Goal: Task Accomplishment & Management: Complete application form

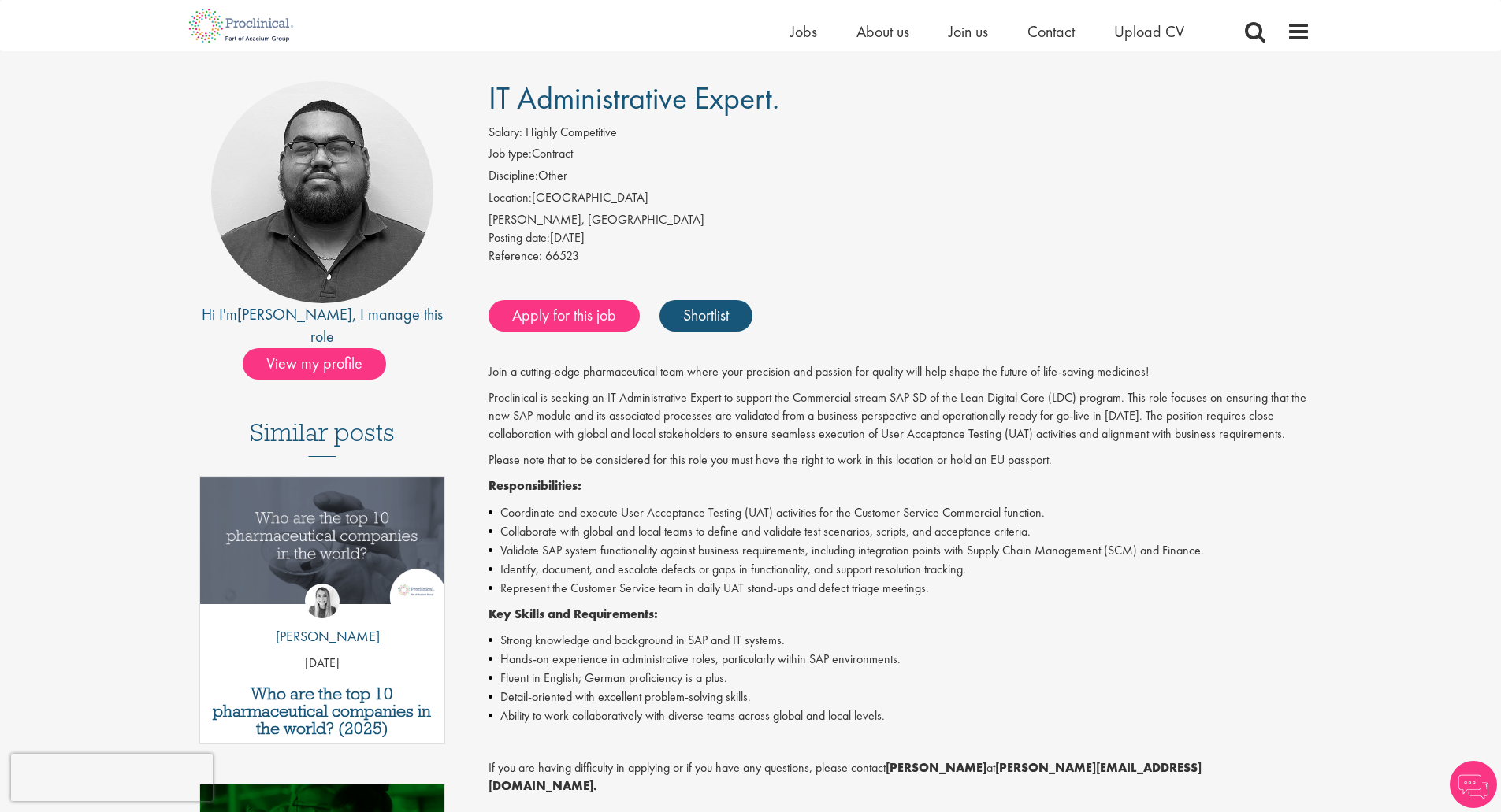
scroll to position [97, 0]
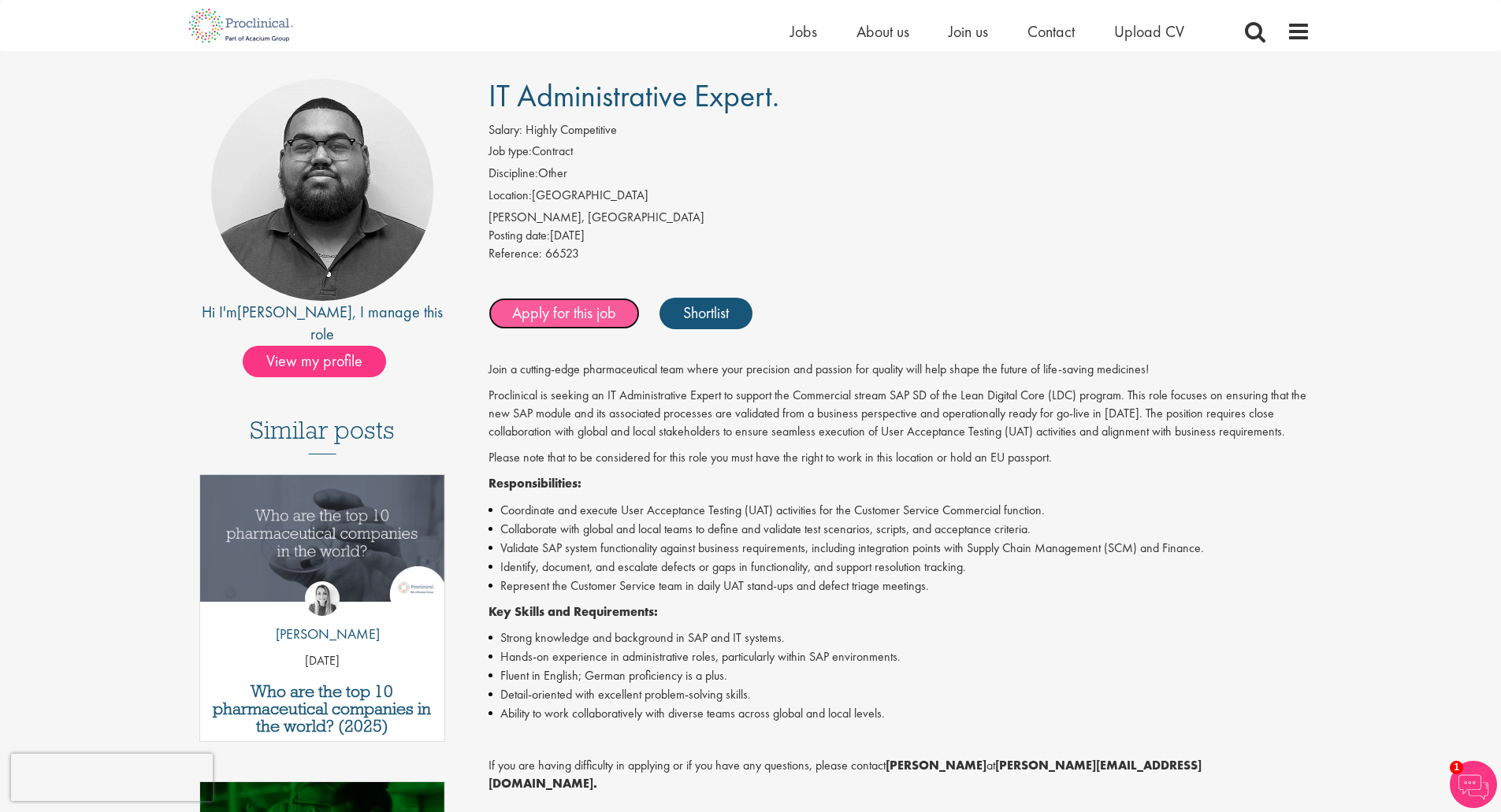
click at [608, 317] on link "Apply for this job" at bounding box center [564, 314] width 151 height 31
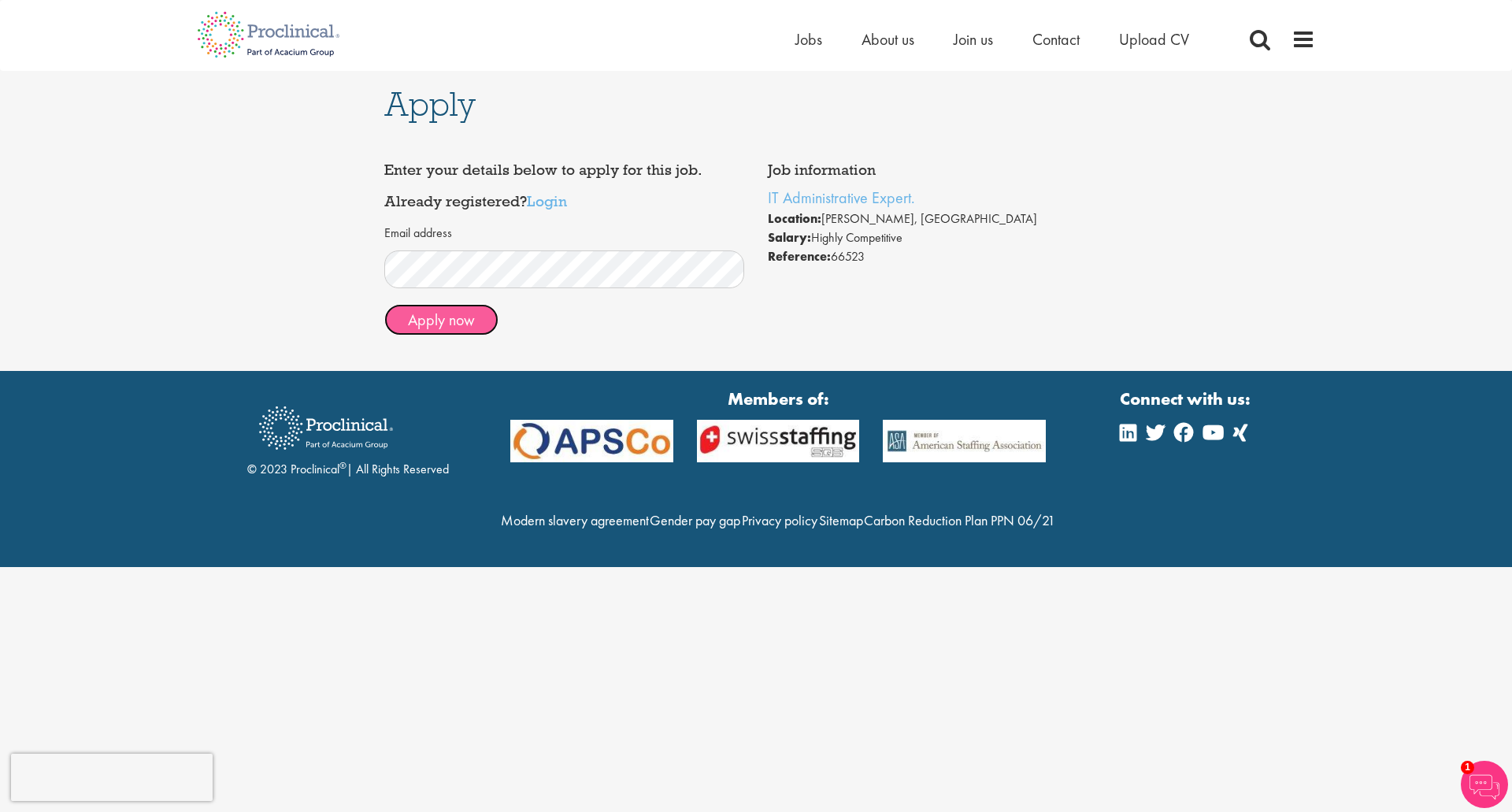
click at [425, 323] on button "Apply now" at bounding box center [442, 319] width 114 height 31
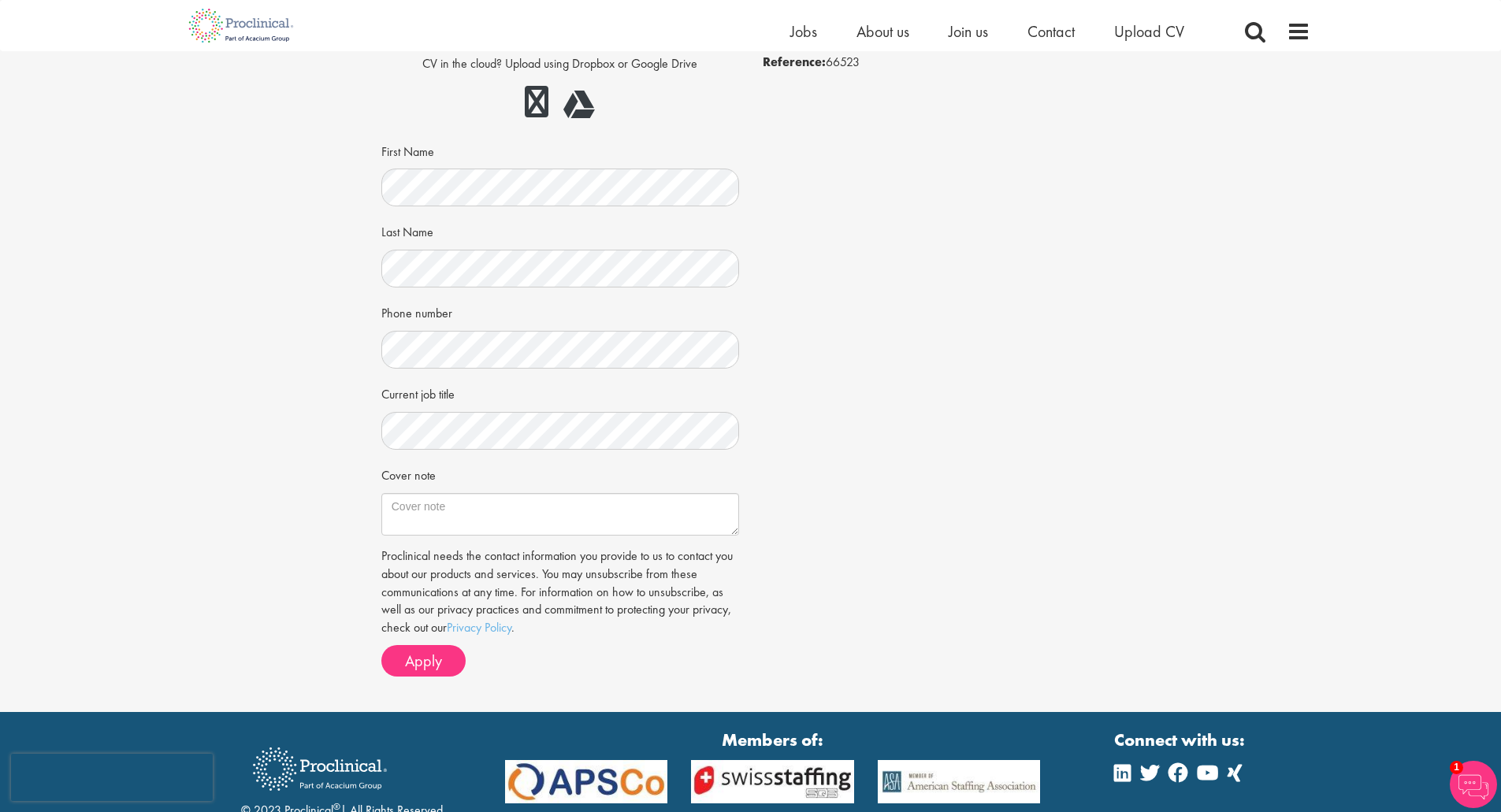
scroll to position [176, 0]
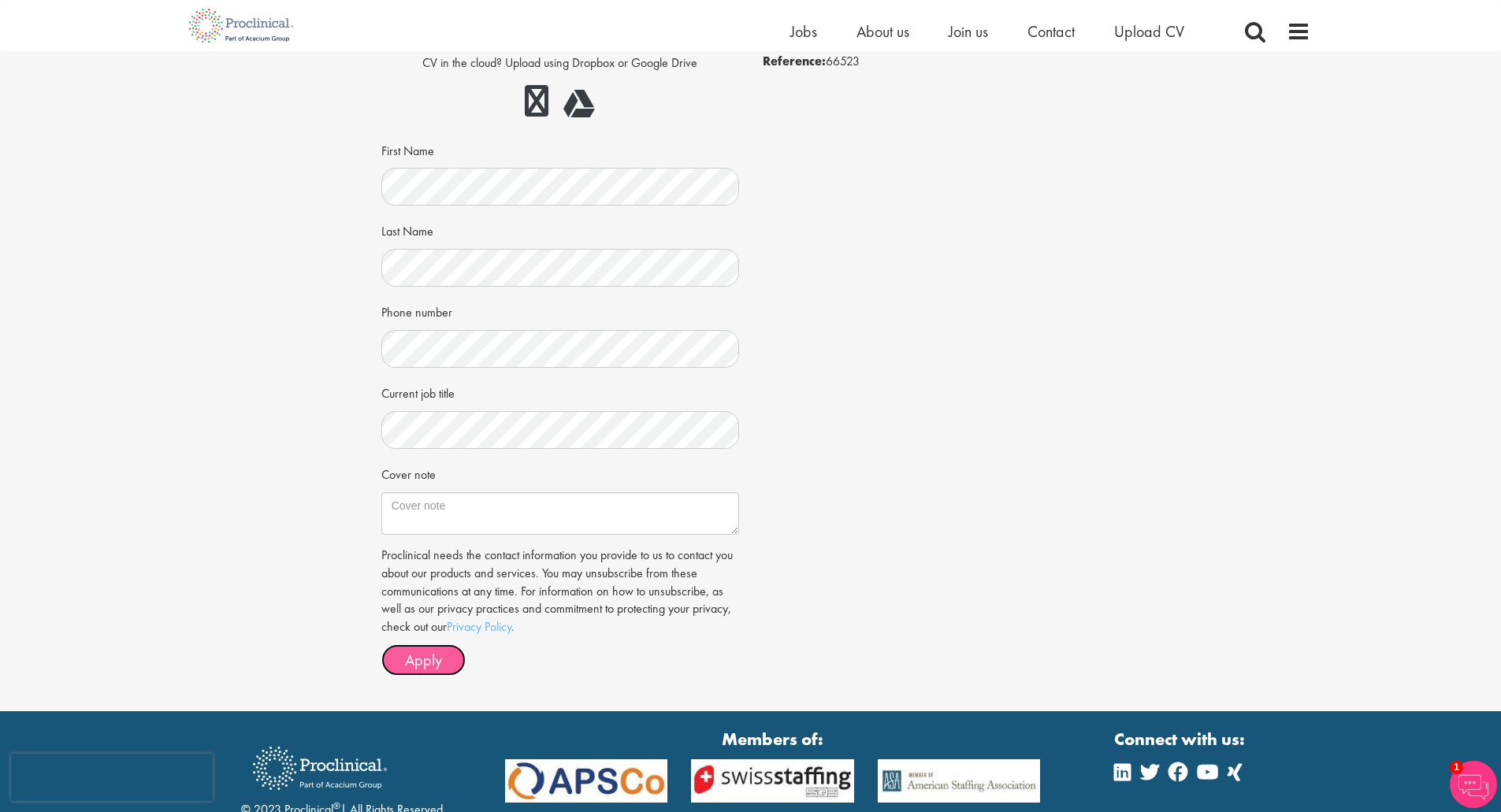
click at [430, 668] on span "Apply" at bounding box center [424, 659] width 37 height 21
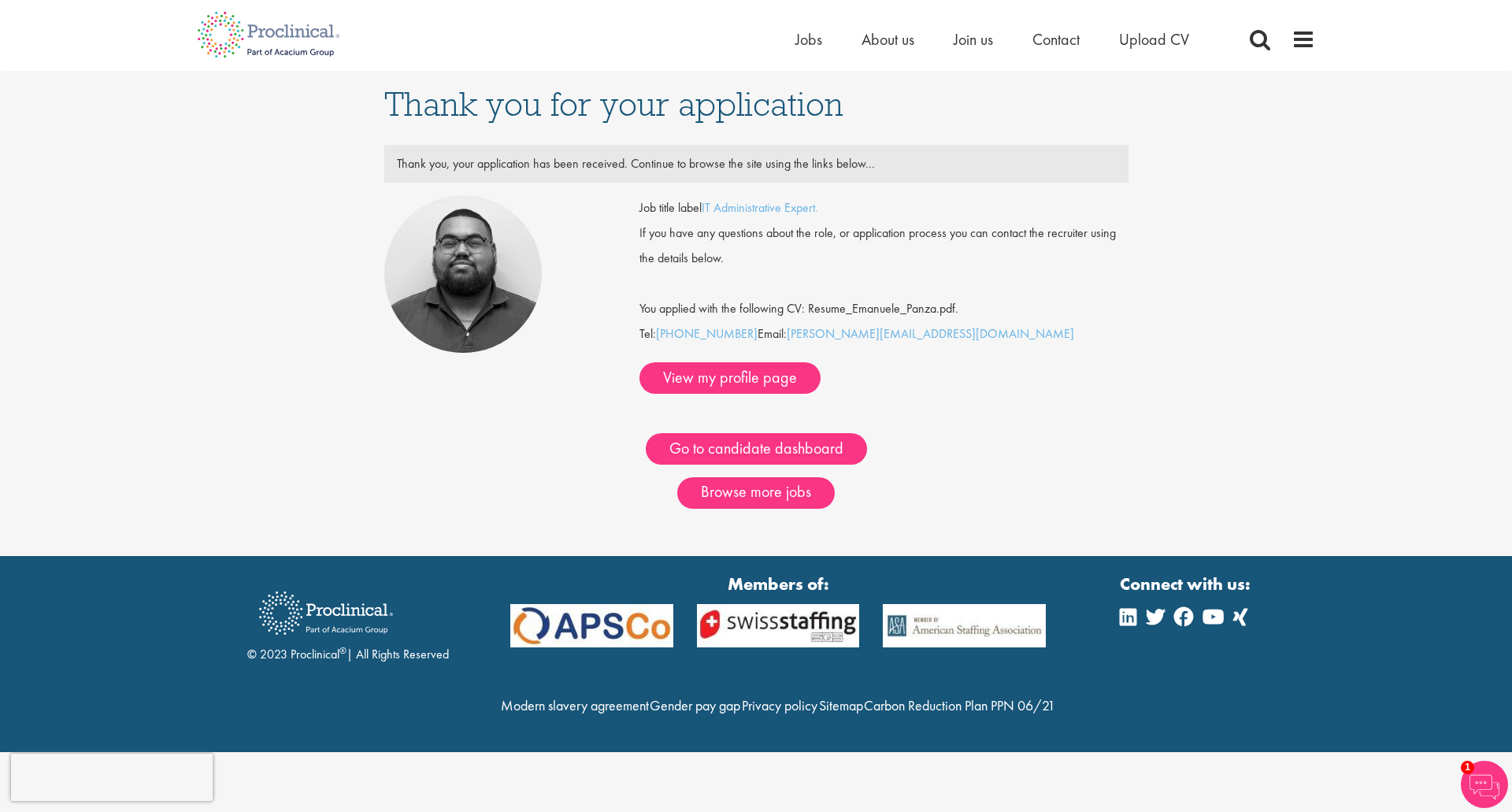
click at [793, 34] on div "Home Jobs About us Join us Contact Upload CV" at bounding box center [749, 30] width 1130 height 59
click at [814, 45] on span "Jobs" at bounding box center [809, 39] width 26 height 21
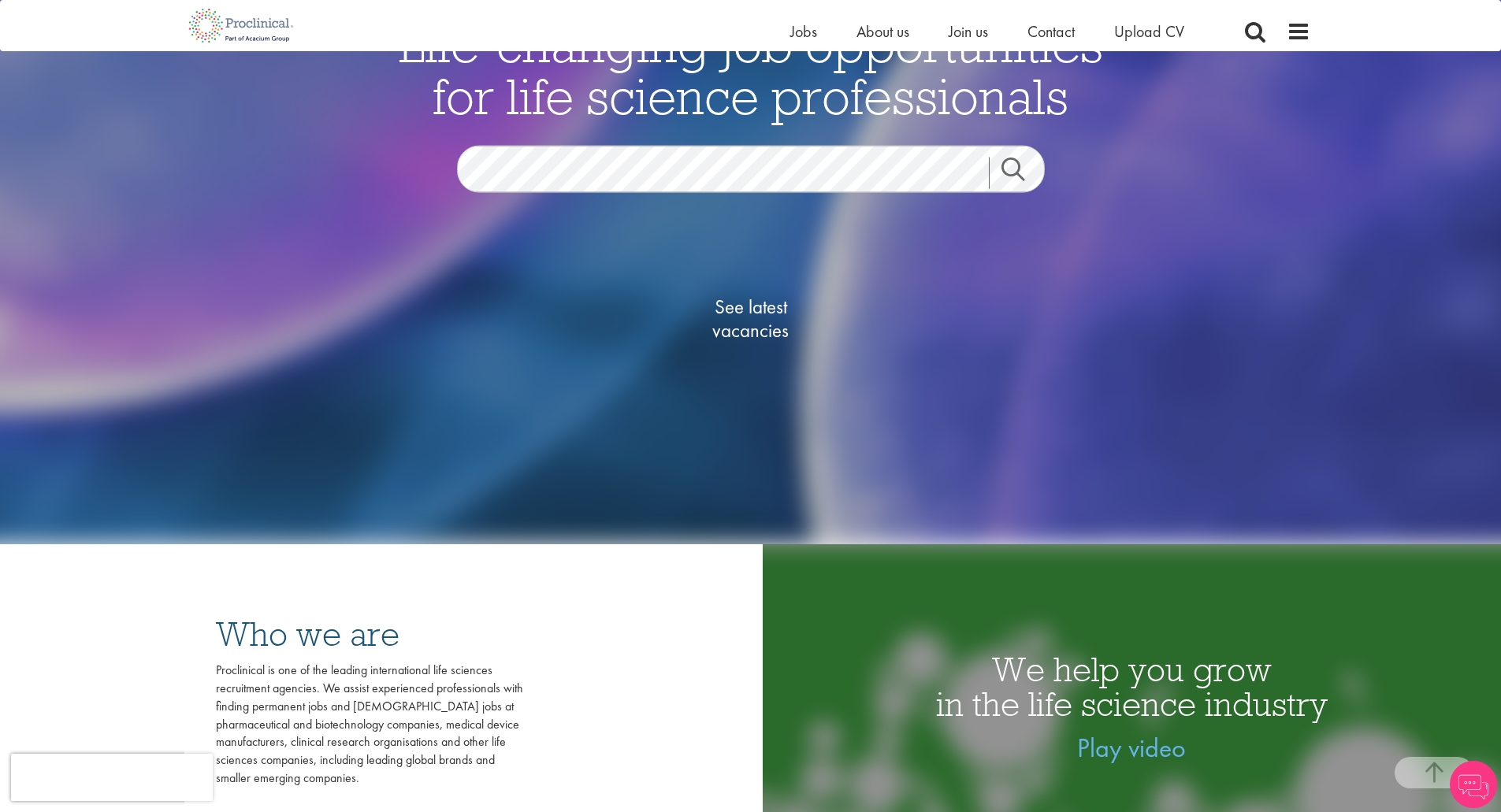
scroll to position [241, 0]
click at [1013, 179] on link "Search" at bounding box center [1023, 172] width 68 height 31
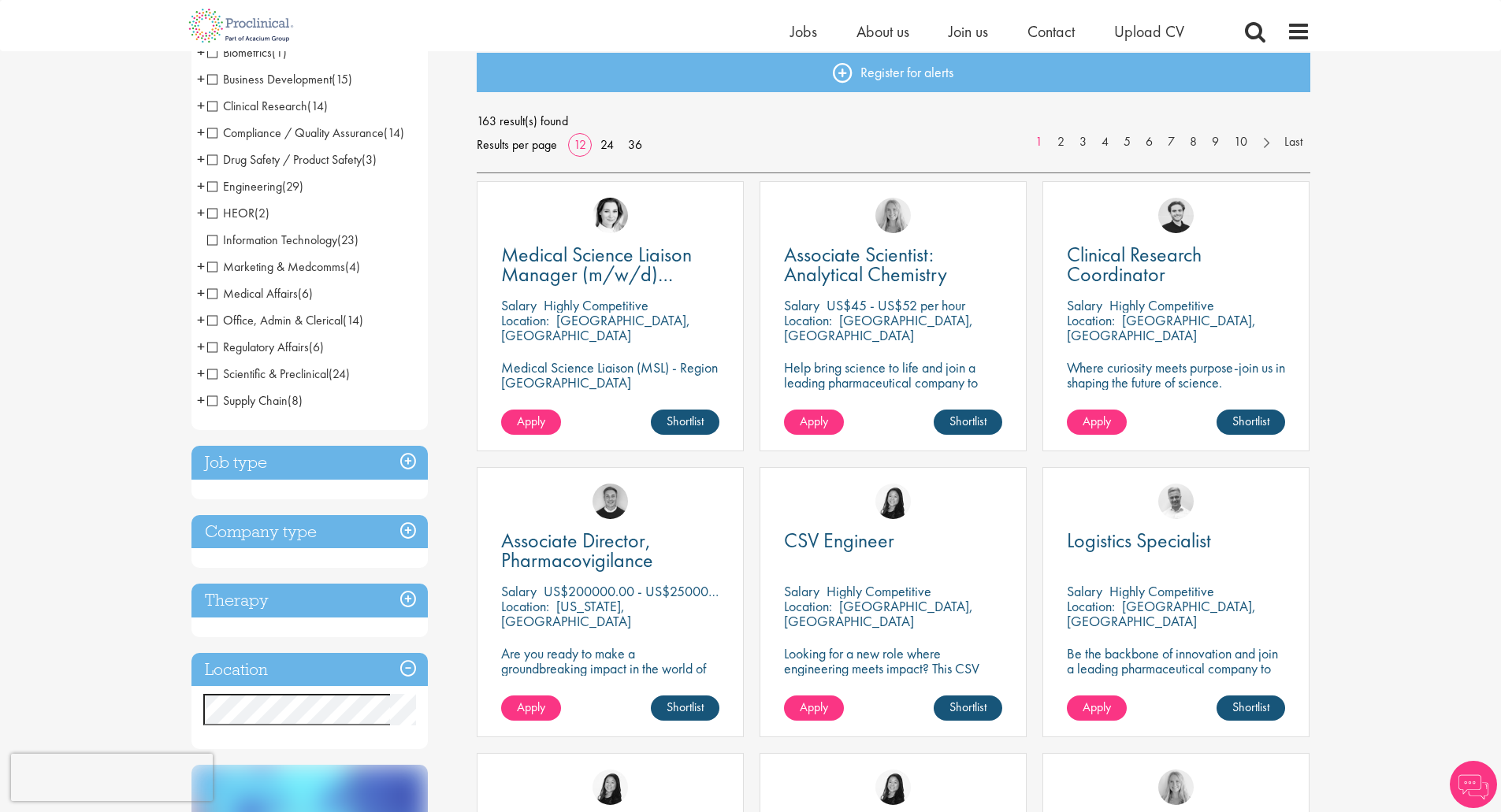
scroll to position [175, 0]
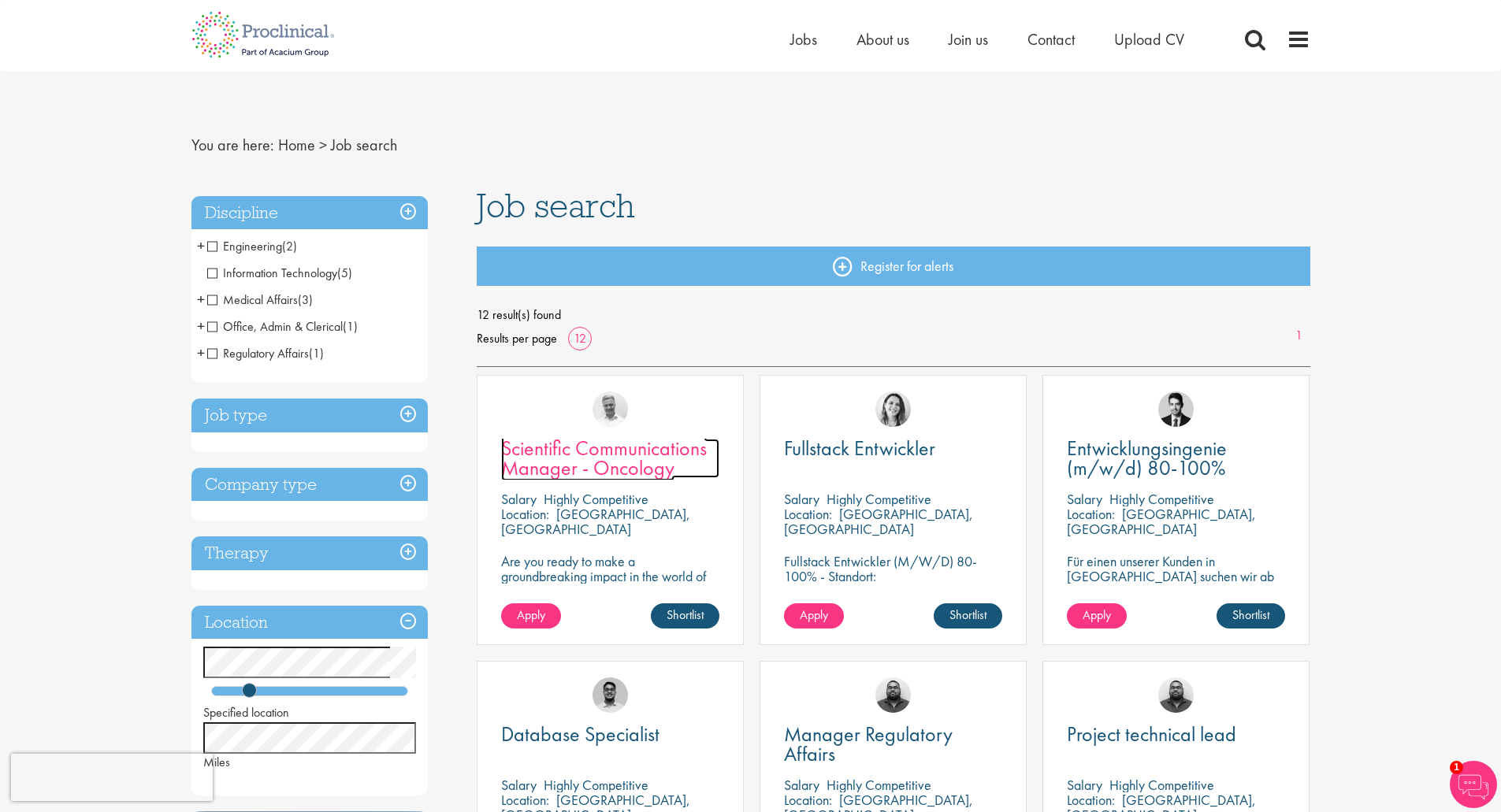
click at [585, 447] on span "Scientific Communications Manager - Oncology" at bounding box center [604, 458] width 206 height 46
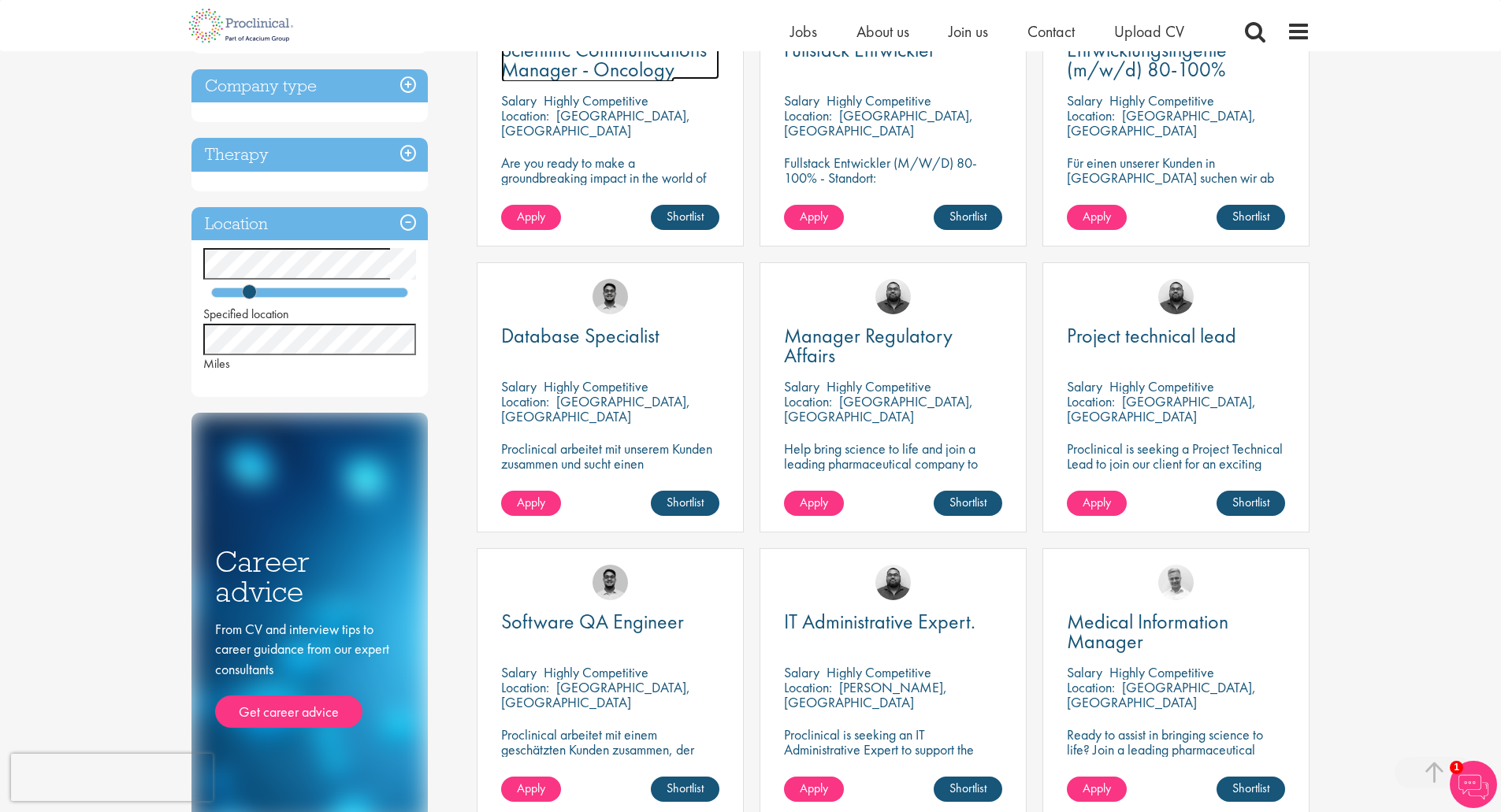
scroll to position [393, 0]
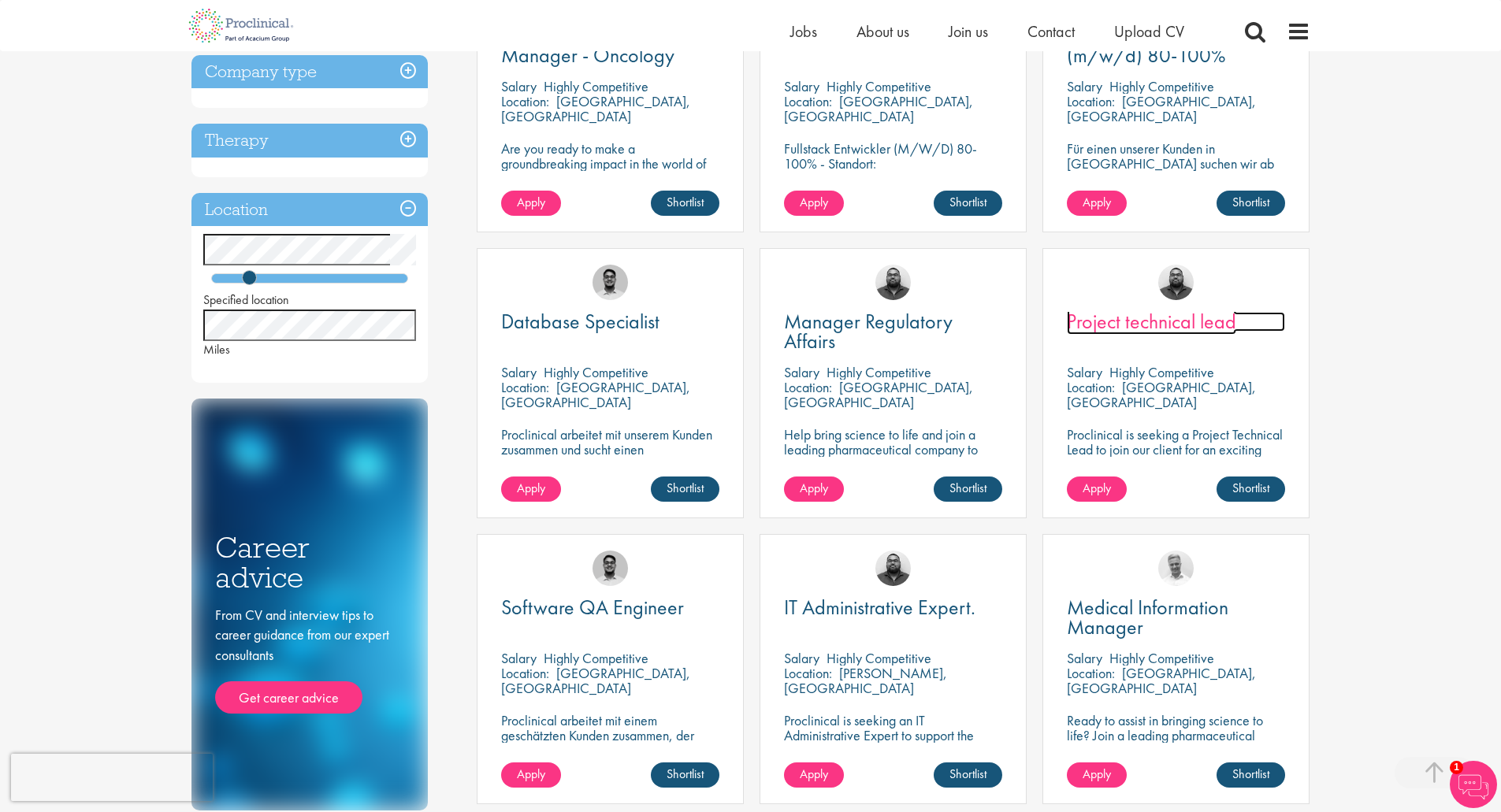
click at [1162, 317] on span "Project technical lead" at bounding box center [1151, 321] width 169 height 26
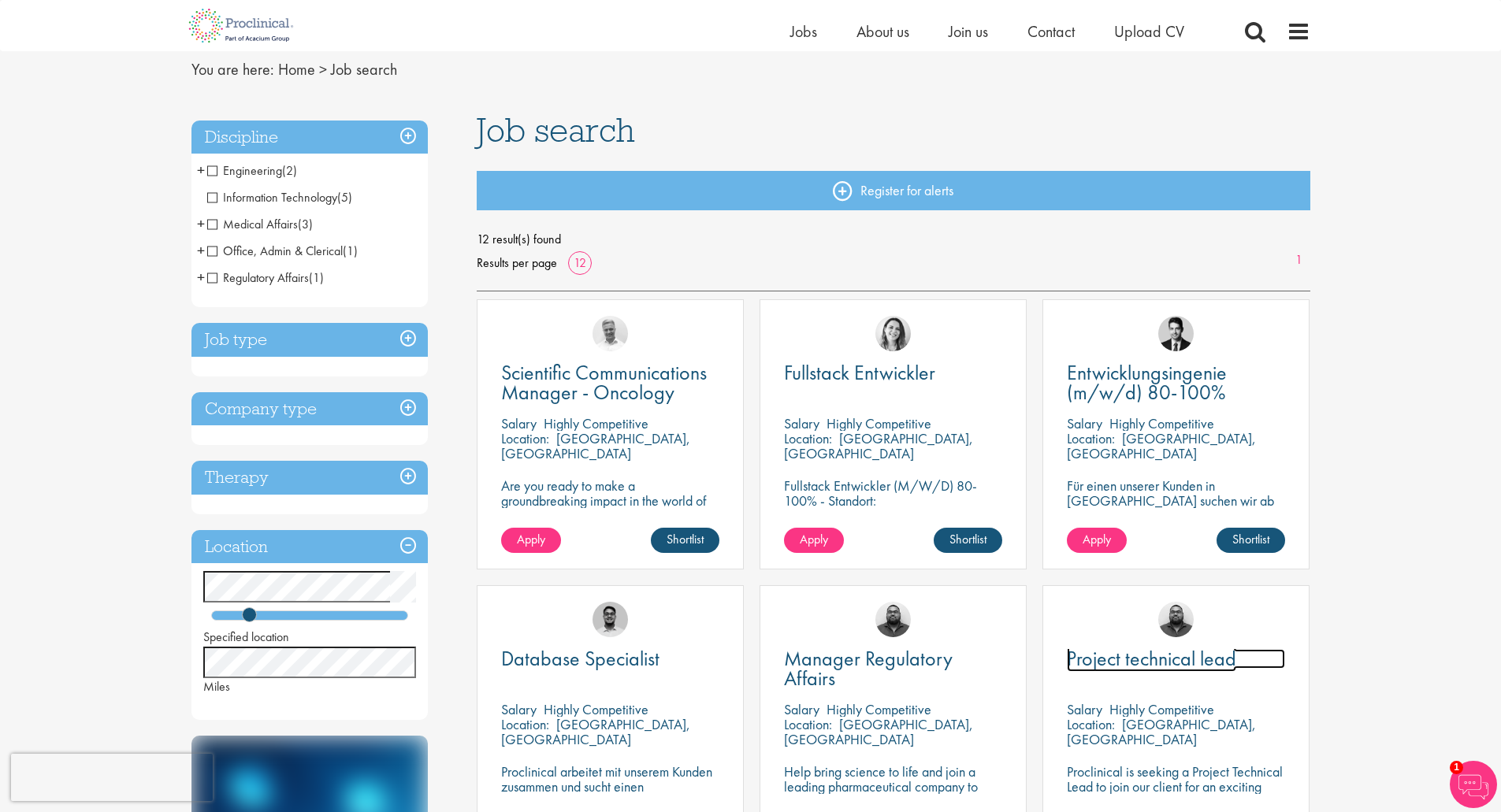
scroll to position [0, 0]
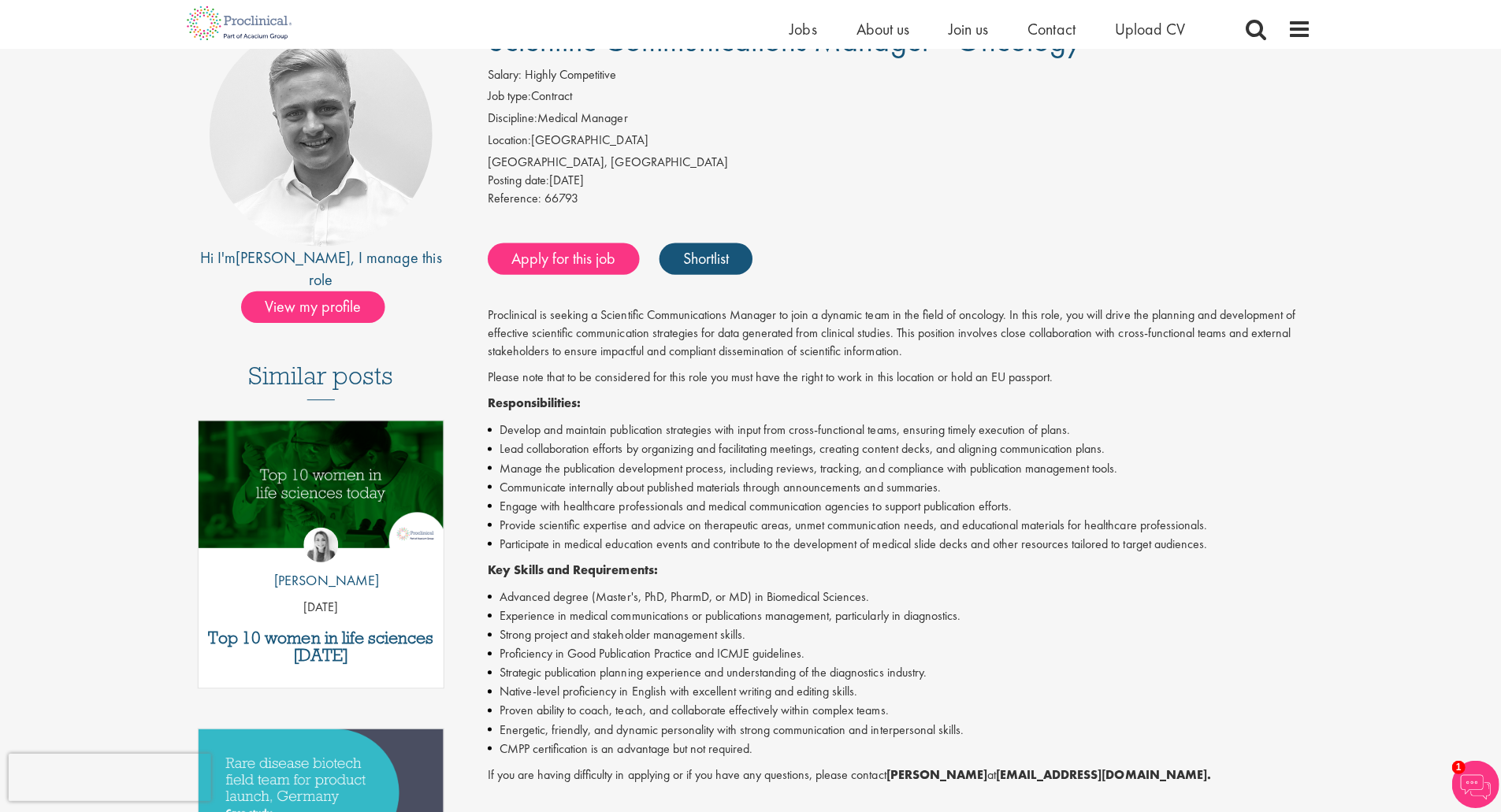
scroll to position [149, 0]
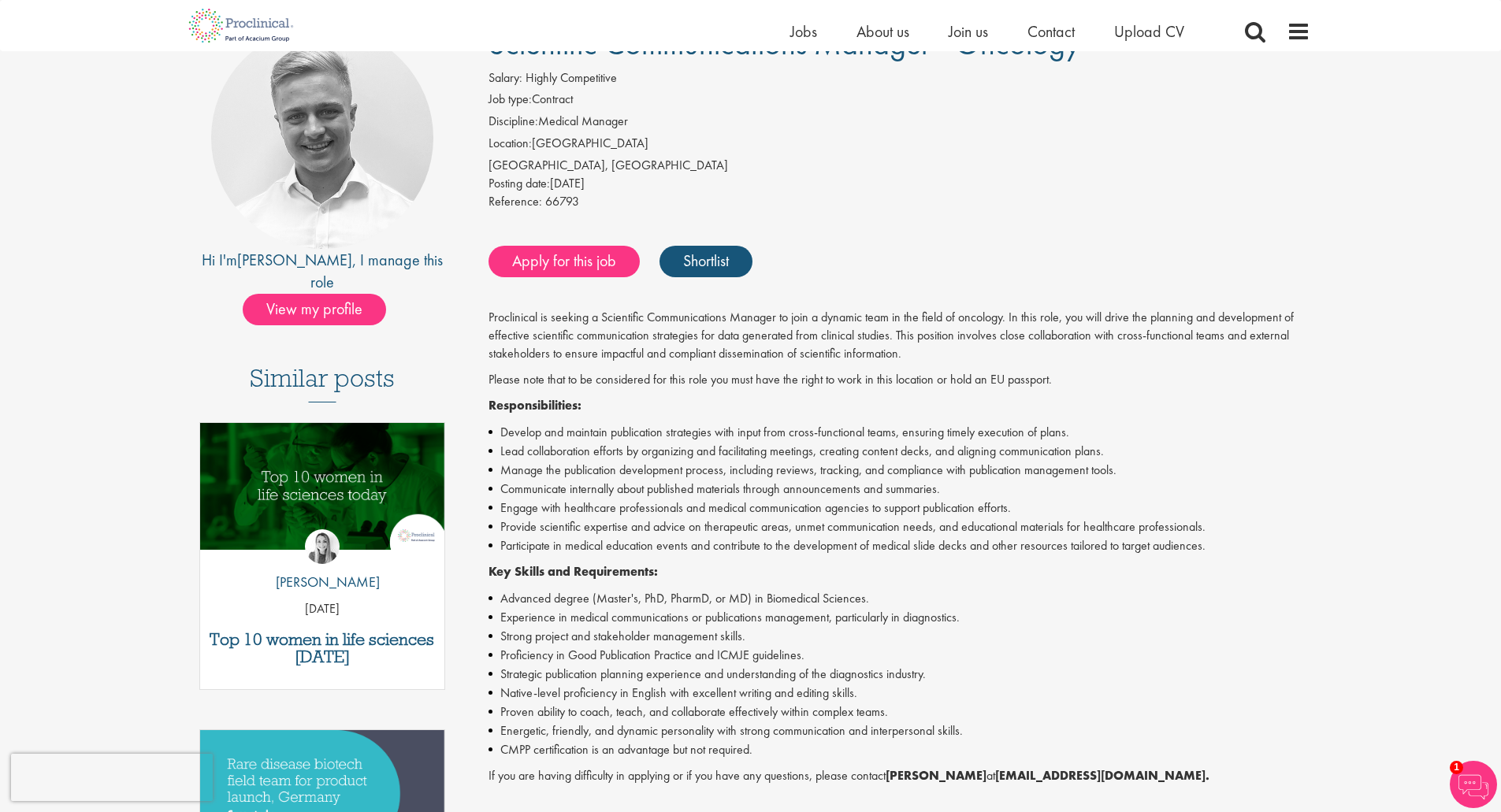
click at [827, 600] on li "Advanced degree (Master's, PhD, PharmD, or MD) in Biomedical Sciences." at bounding box center [899, 598] width 822 height 19
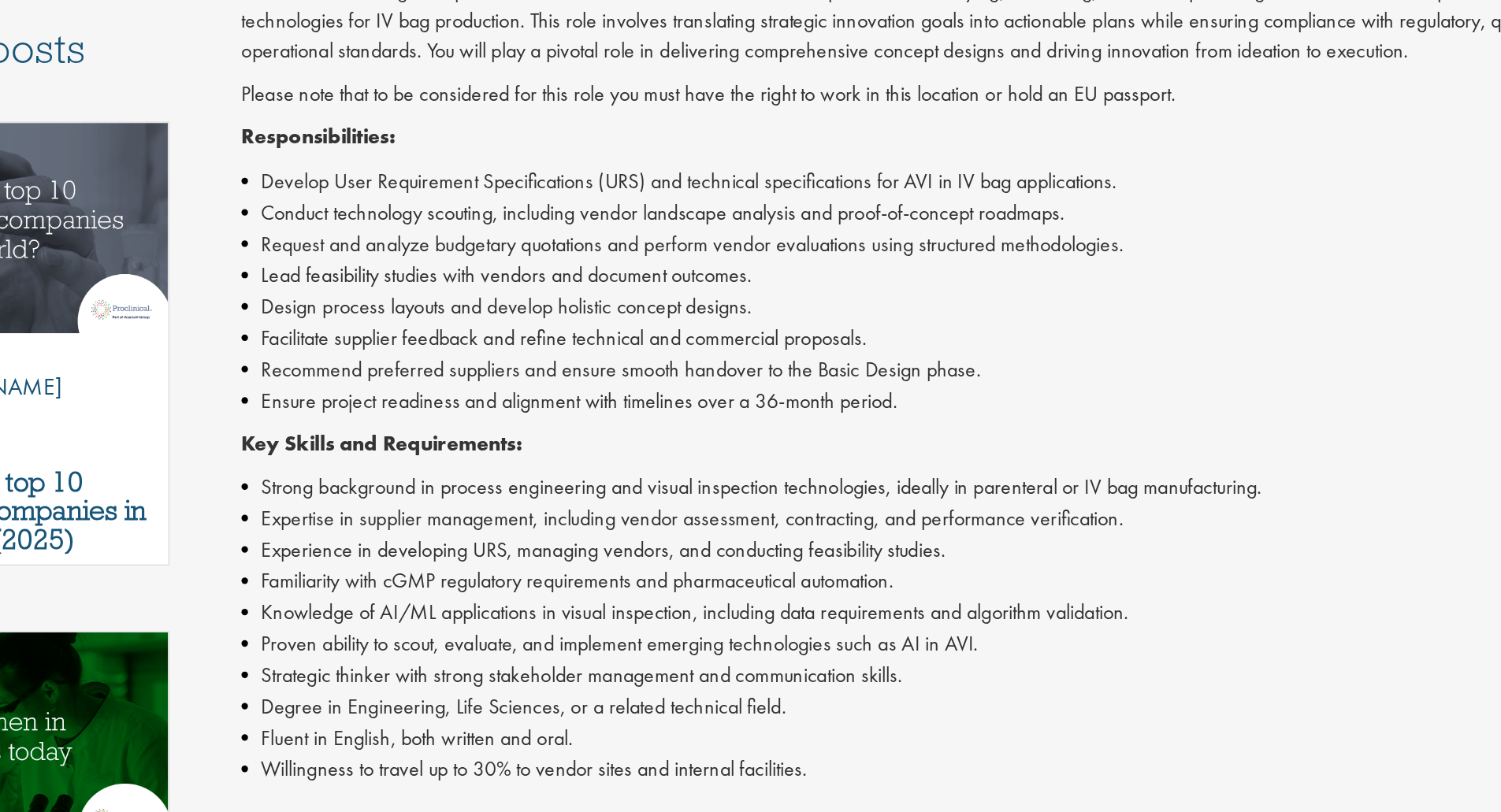
scroll to position [211, 0]
